Goal: Transaction & Acquisition: Purchase product/service

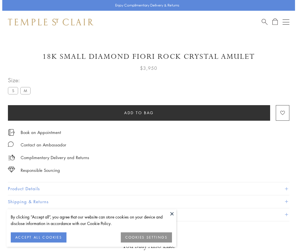
scroll to position [13, 0]
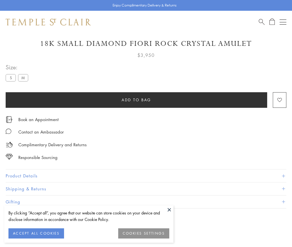
click at [136, 99] on span "Add to bag" at bounding box center [137, 100] width 30 height 6
